Goal: Task Accomplishment & Management: Manage account settings

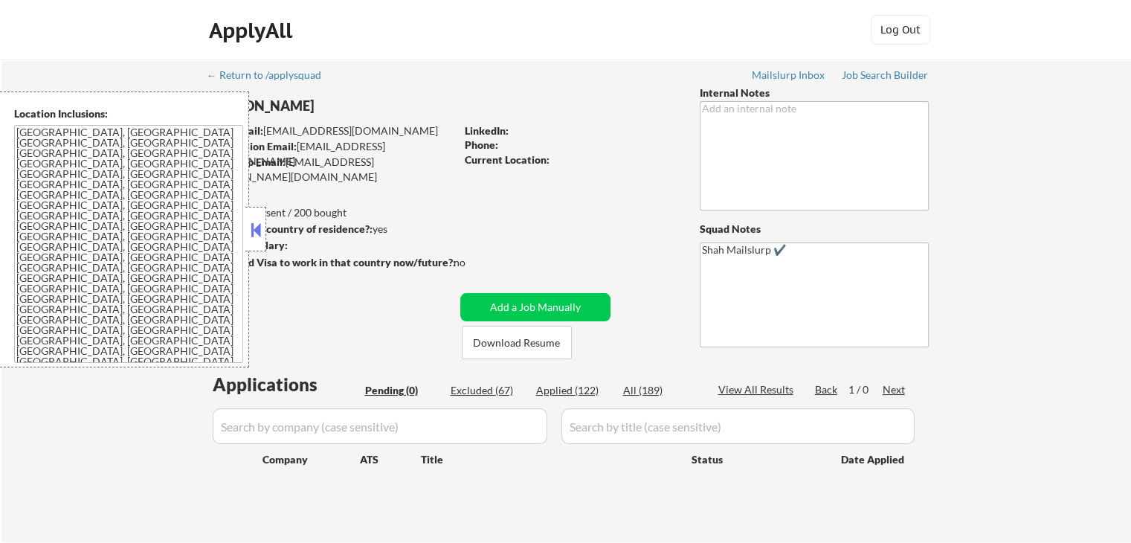
click at [564, 389] on div "Applied (122)" at bounding box center [573, 390] width 74 height 15
select select ""applied""
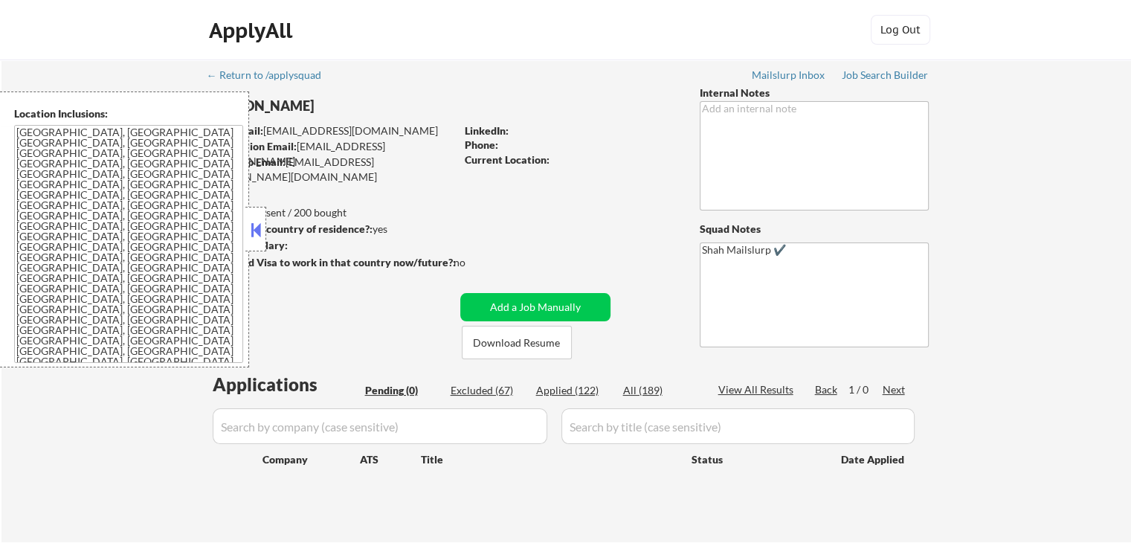
select select ""applied""
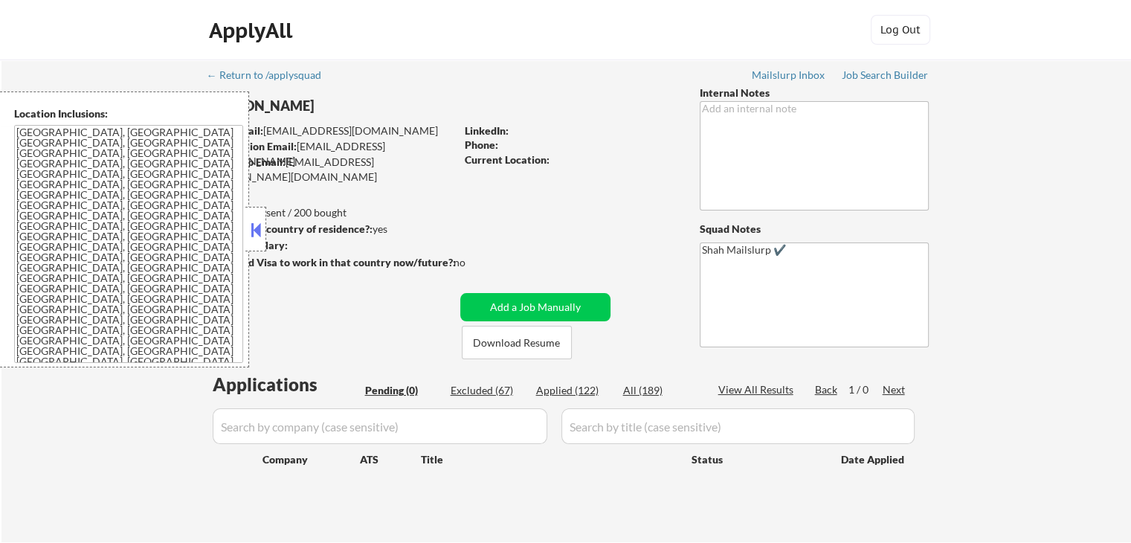
select select ""applied""
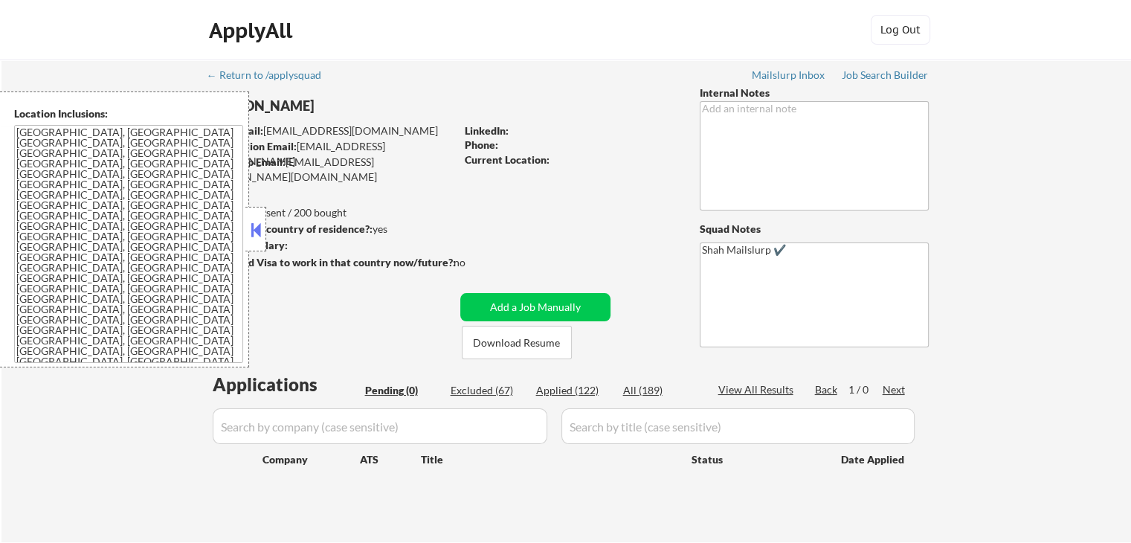
select select ""applied""
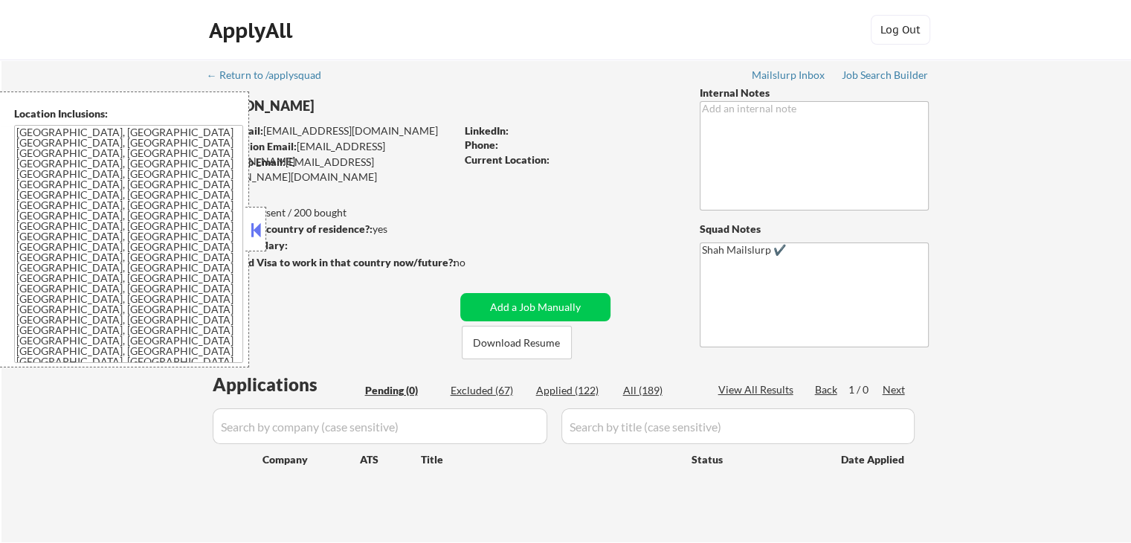
select select ""applied""
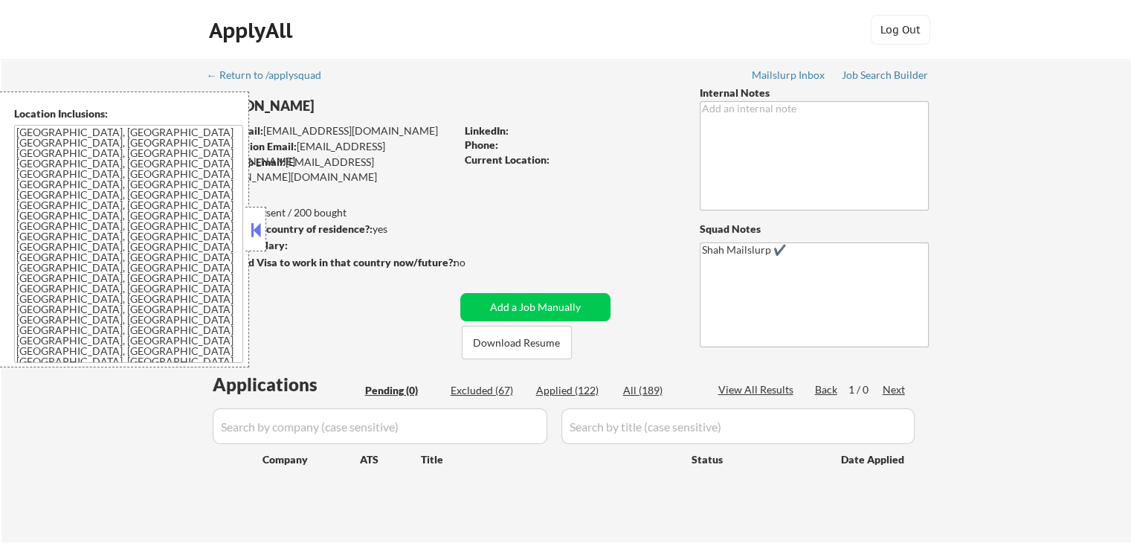
select select ""applied""
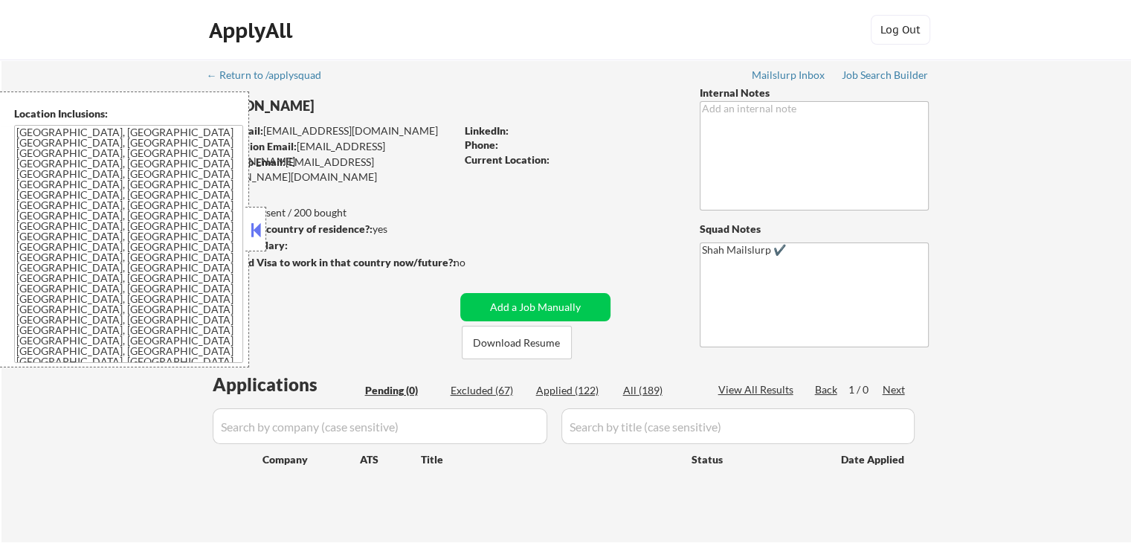
select select ""applied""
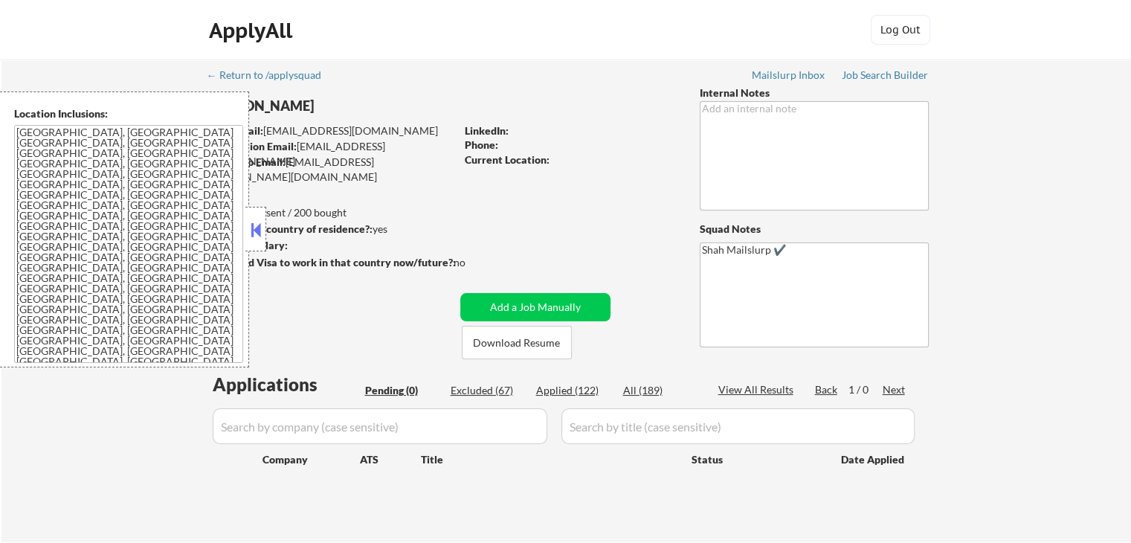
select select ""applied""
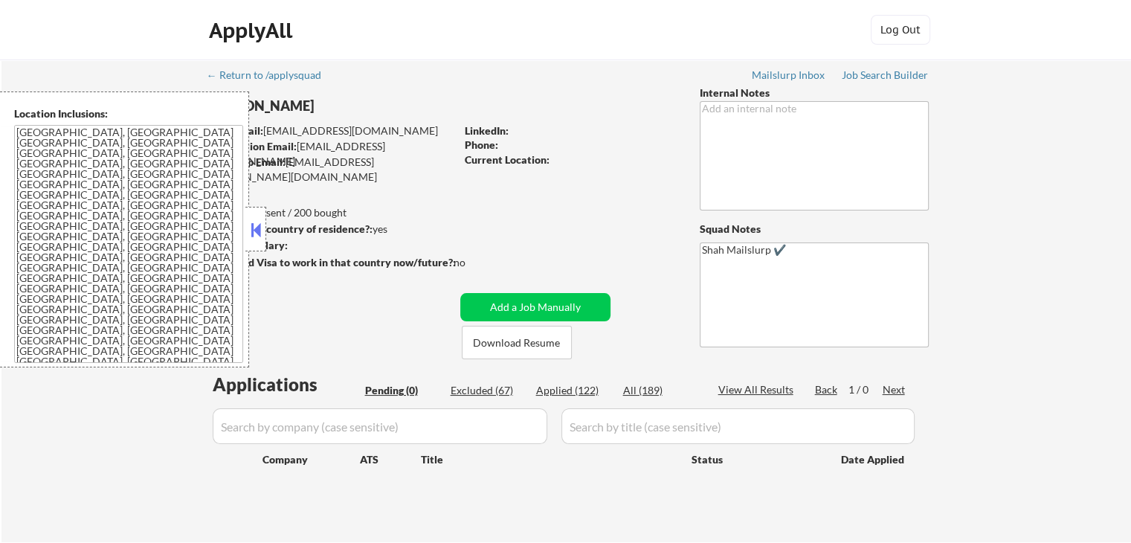
select select ""applied""
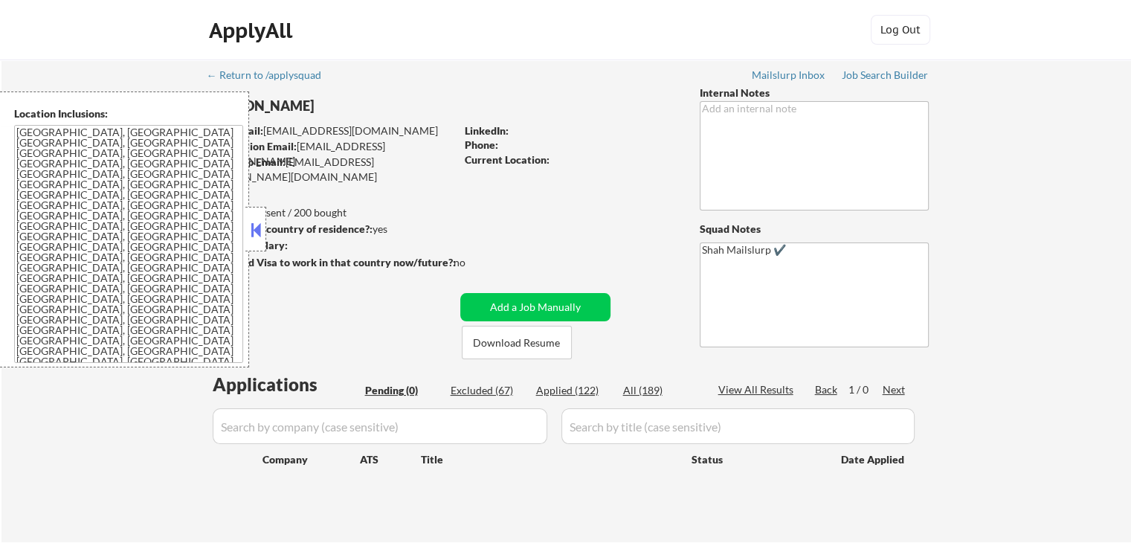
select select ""applied""
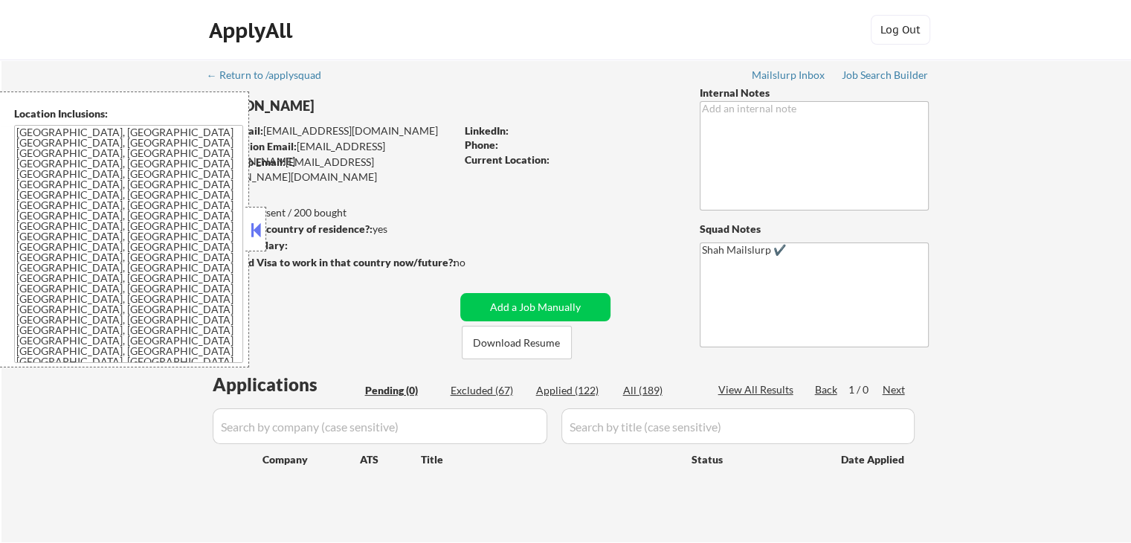
select select ""applied""
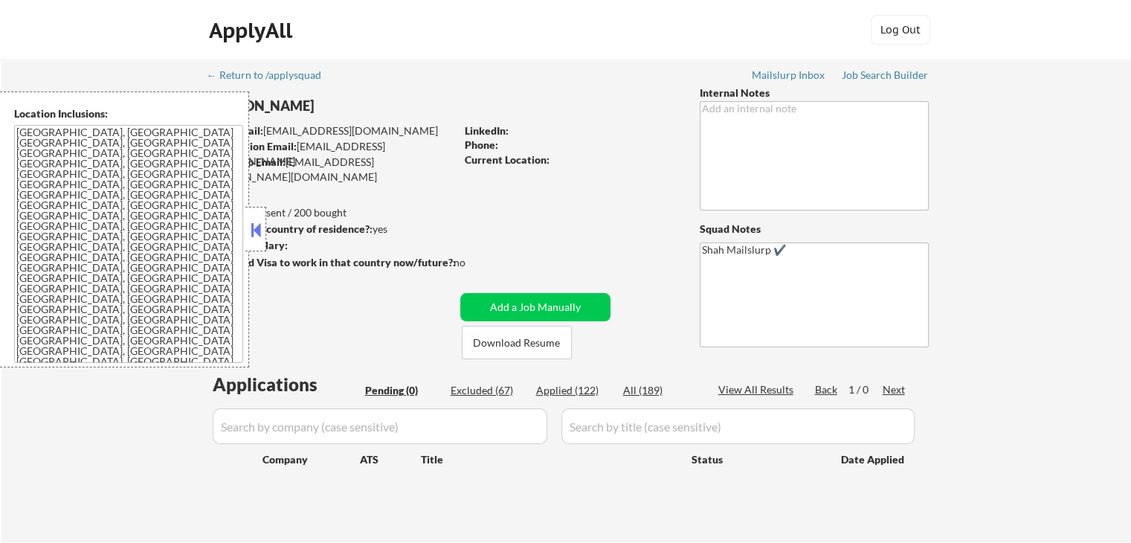
select select ""applied""
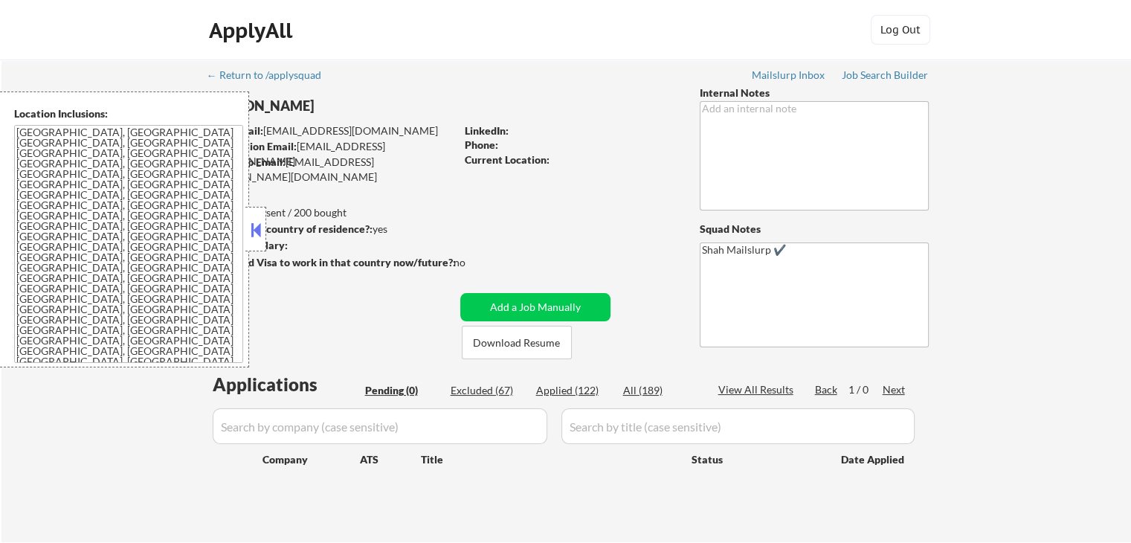
select select ""applied""
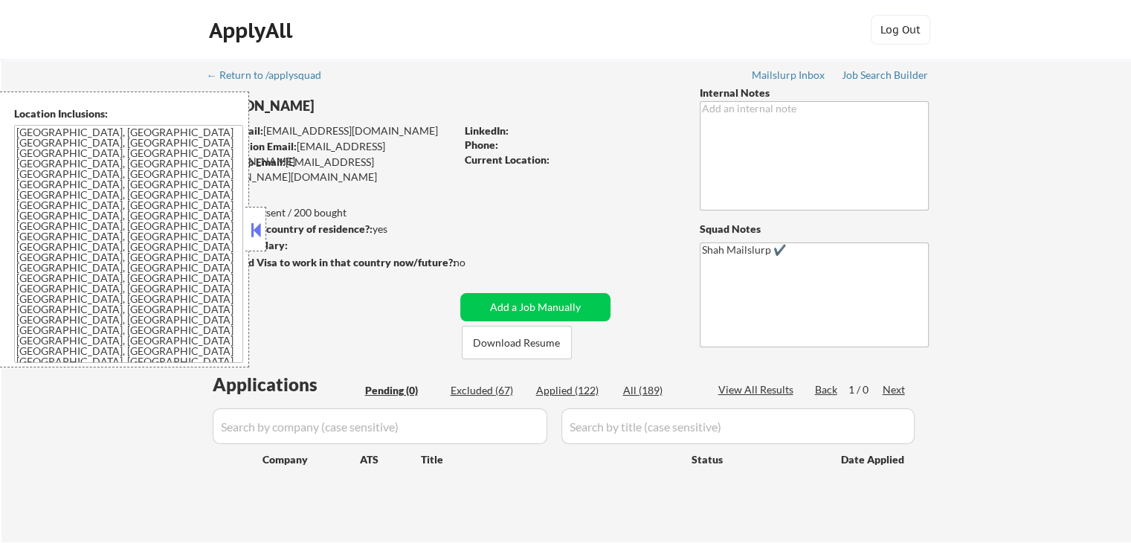
select select ""applied""
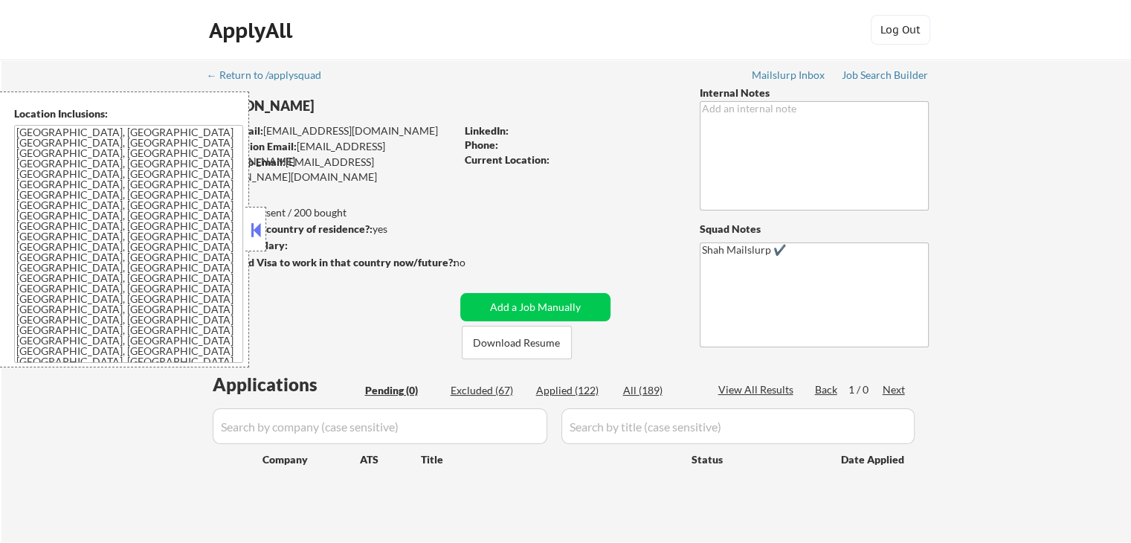
select select ""applied""
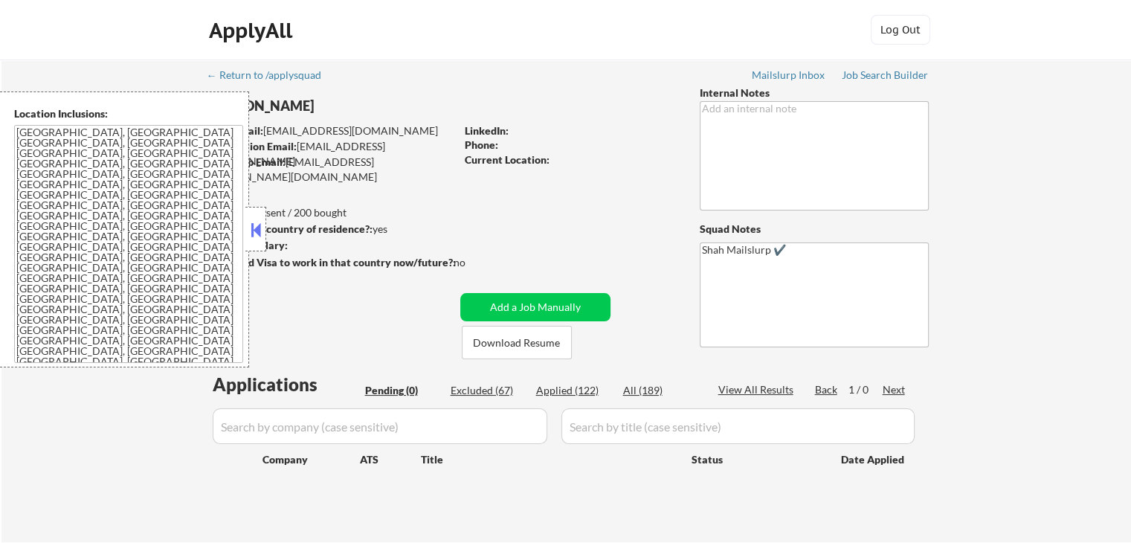
select select ""applied""
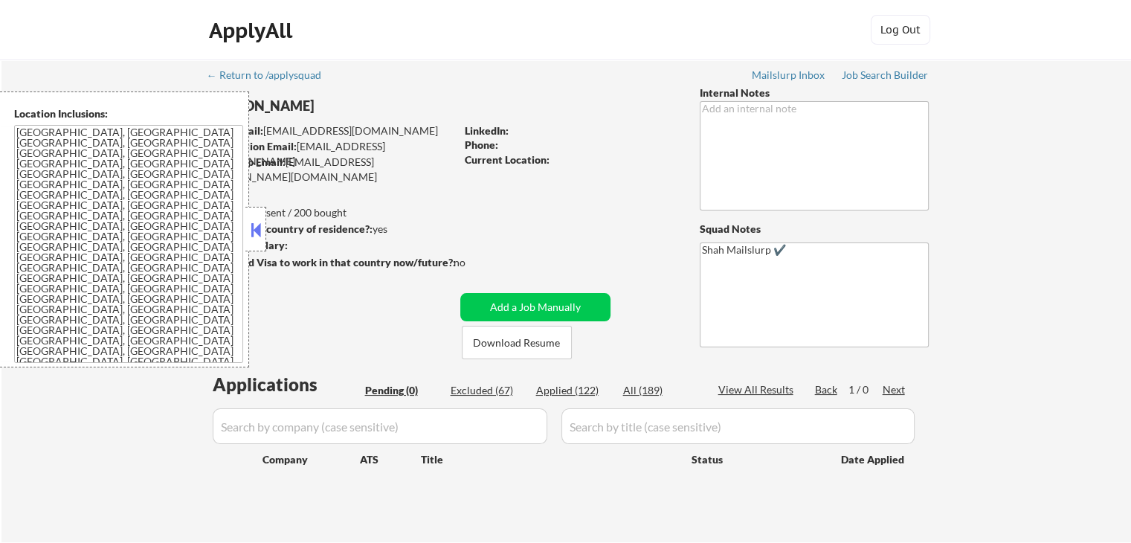
select select ""applied""
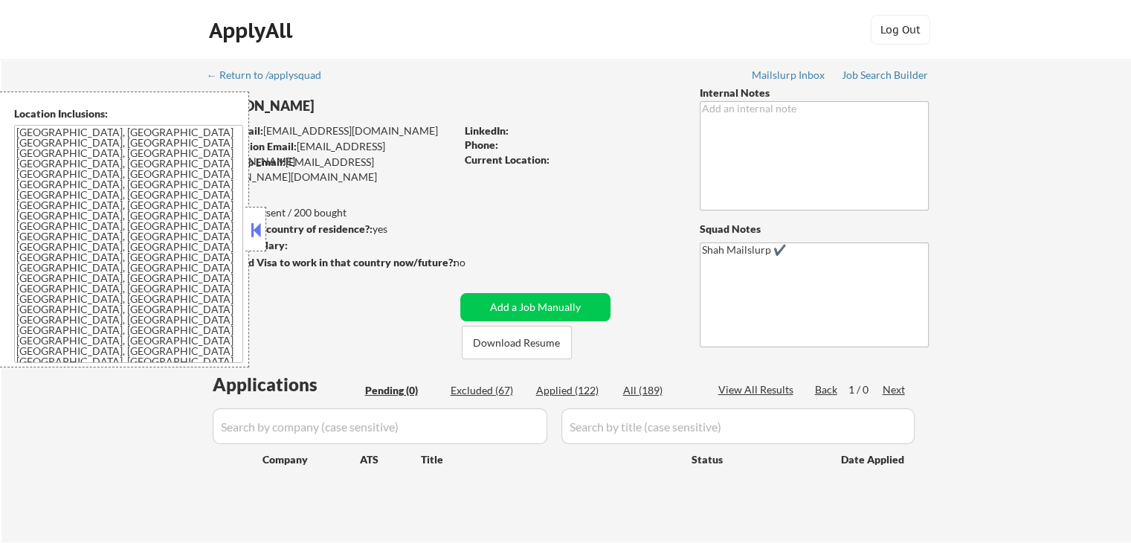
select select ""applied""
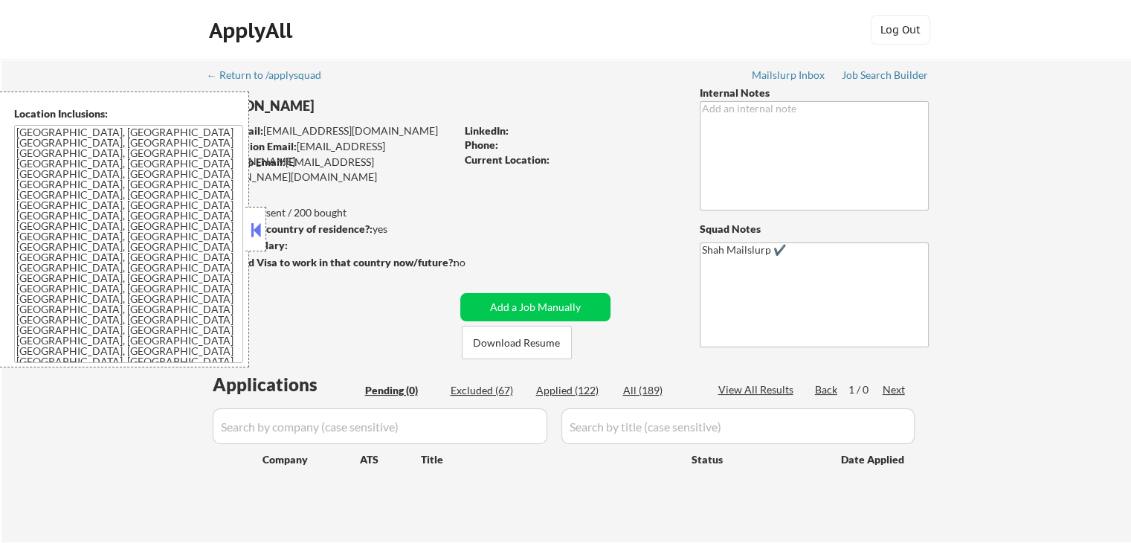
select select ""applied""
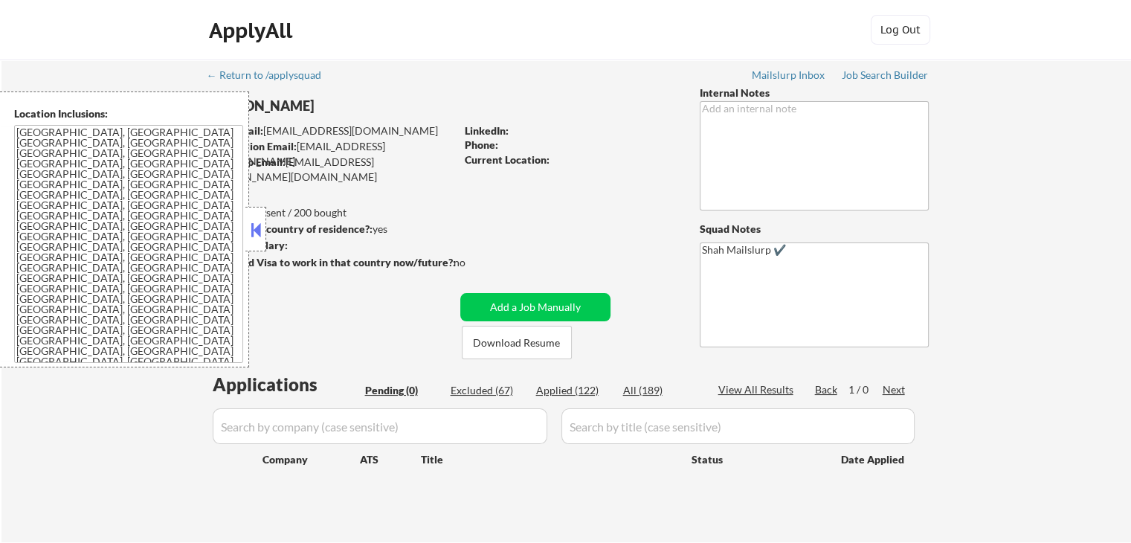
select select ""applied""
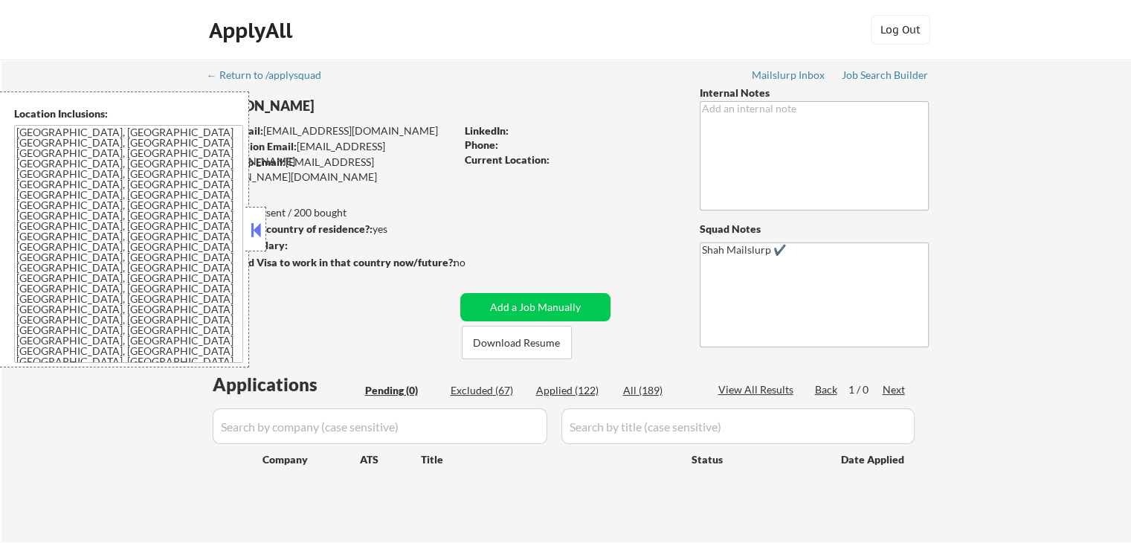
select select ""applied""
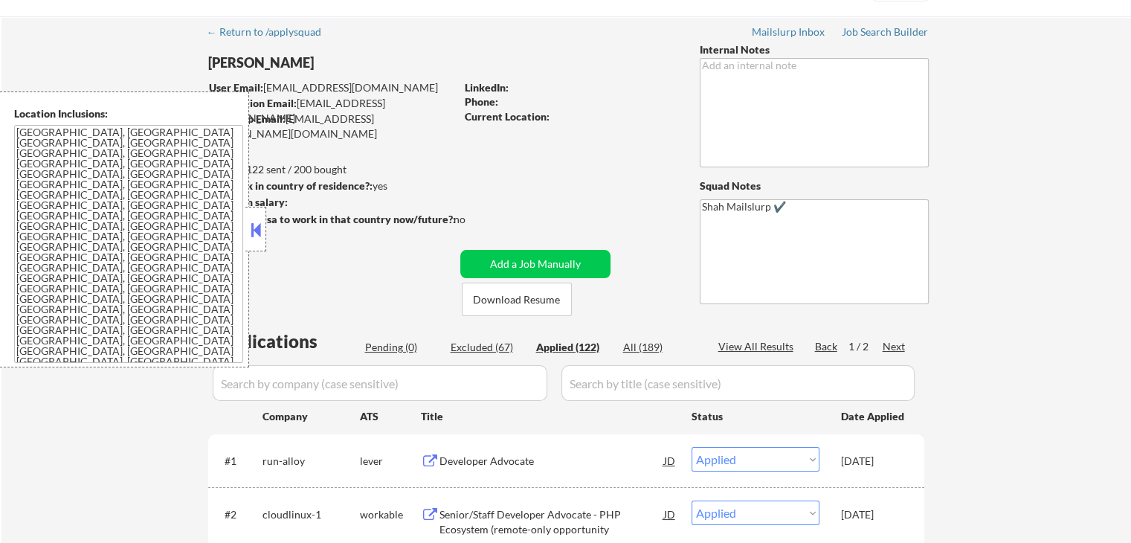
scroll to position [149, 0]
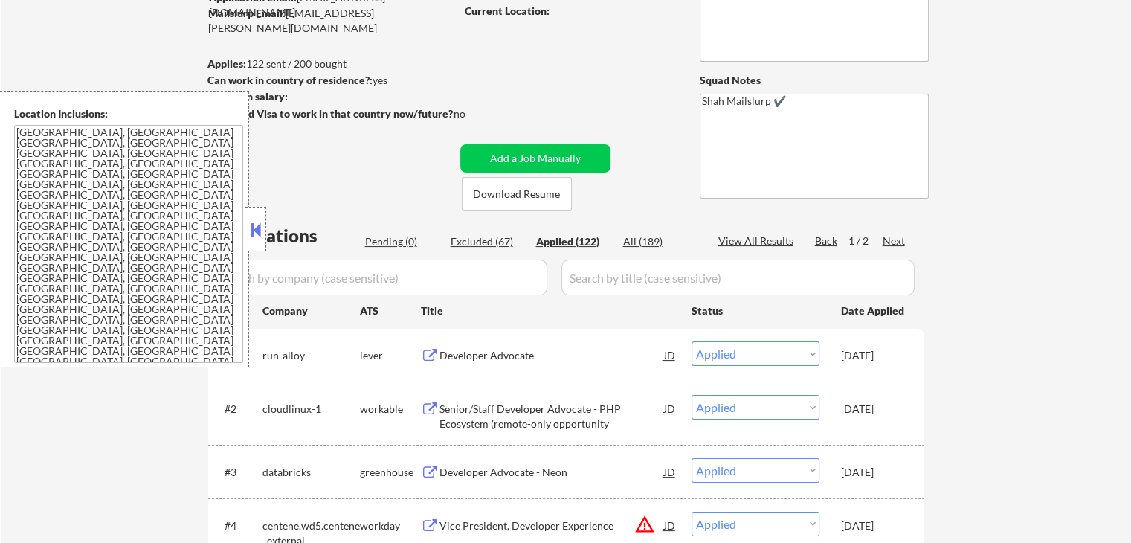
click at [428, 351] on button at bounding box center [430, 356] width 19 height 14
